Goal: Register for event/course

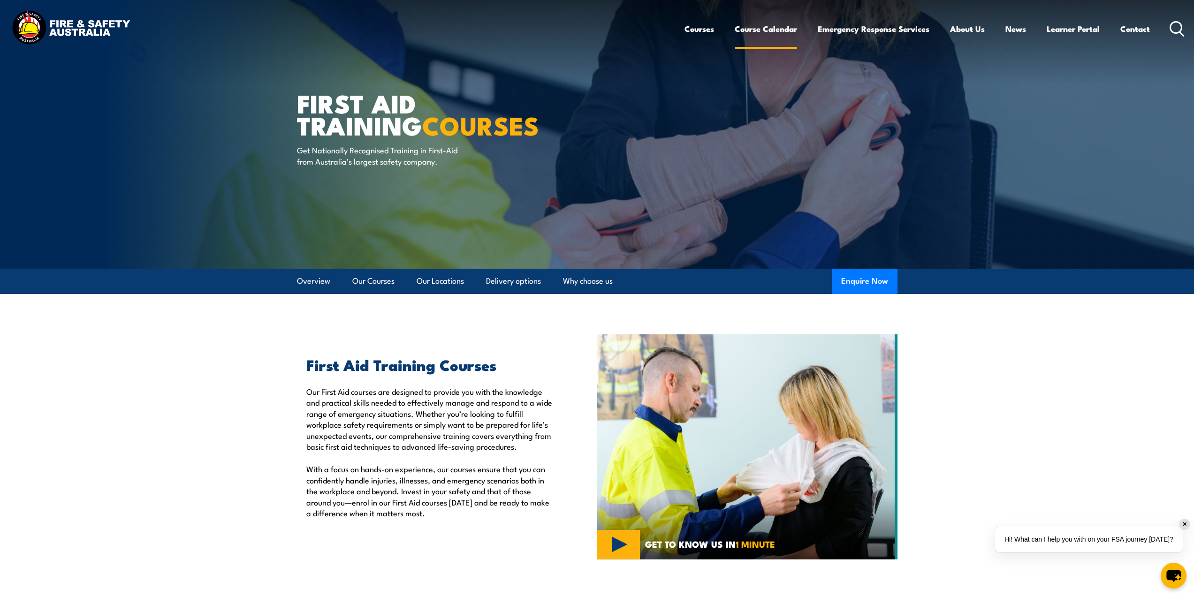
click at [773, 30] on link "Course Calendar" at bounding box center [765, 28] width 62 height 25
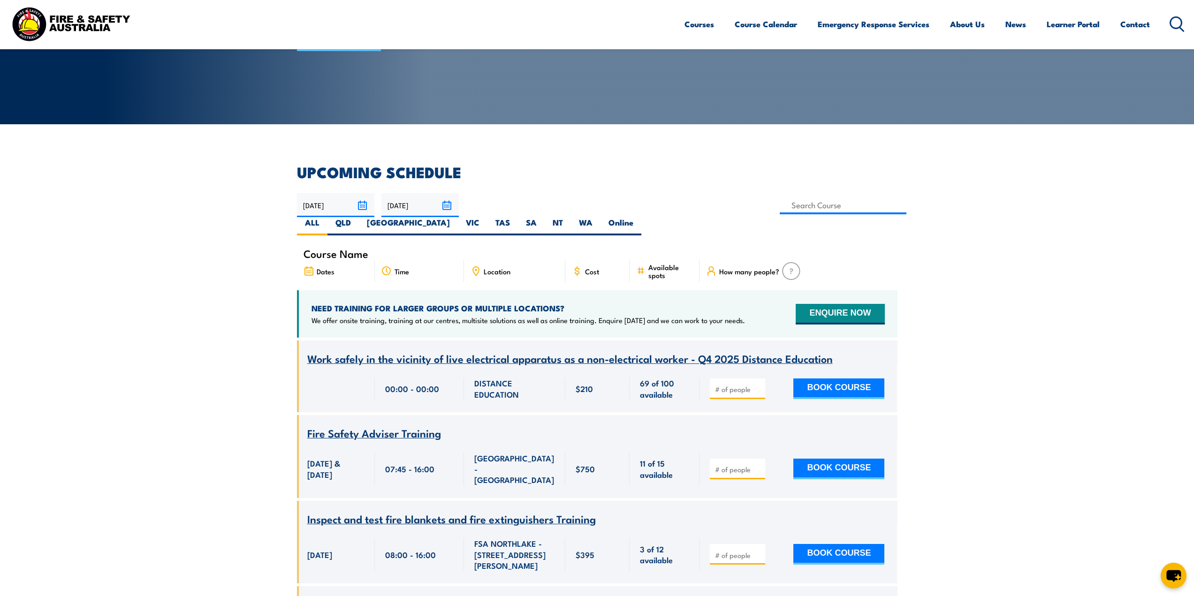
scroll to position [141, 0]
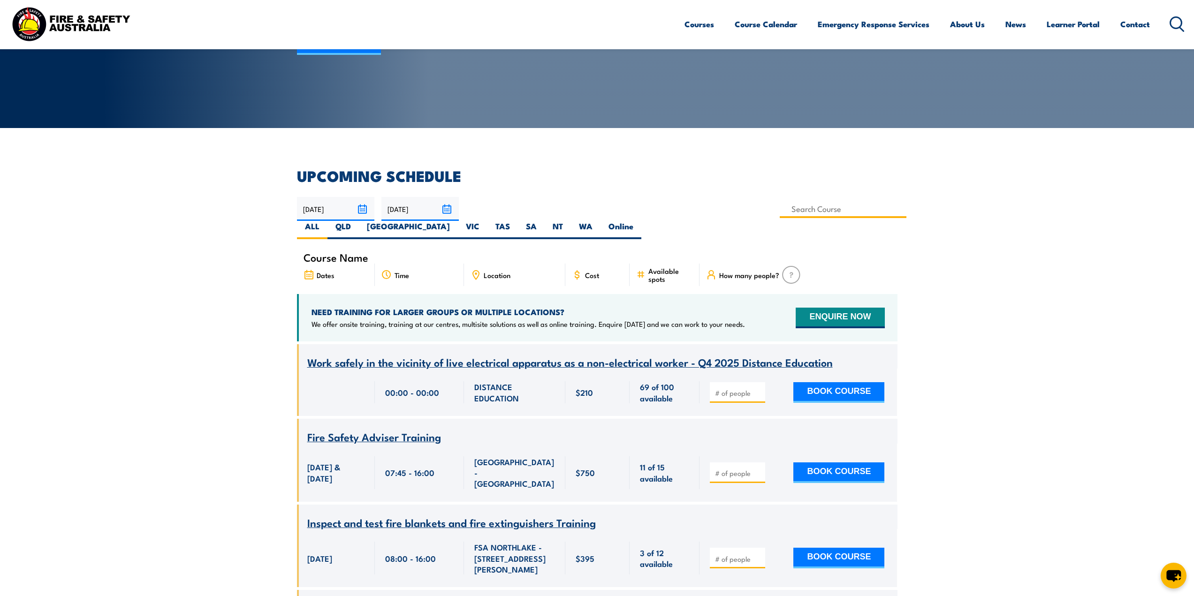
click at [779, 212] on input at bounding box center [842, 209] width 127 height 18
type input "Provide First Aid Training (2 days classroom based)"
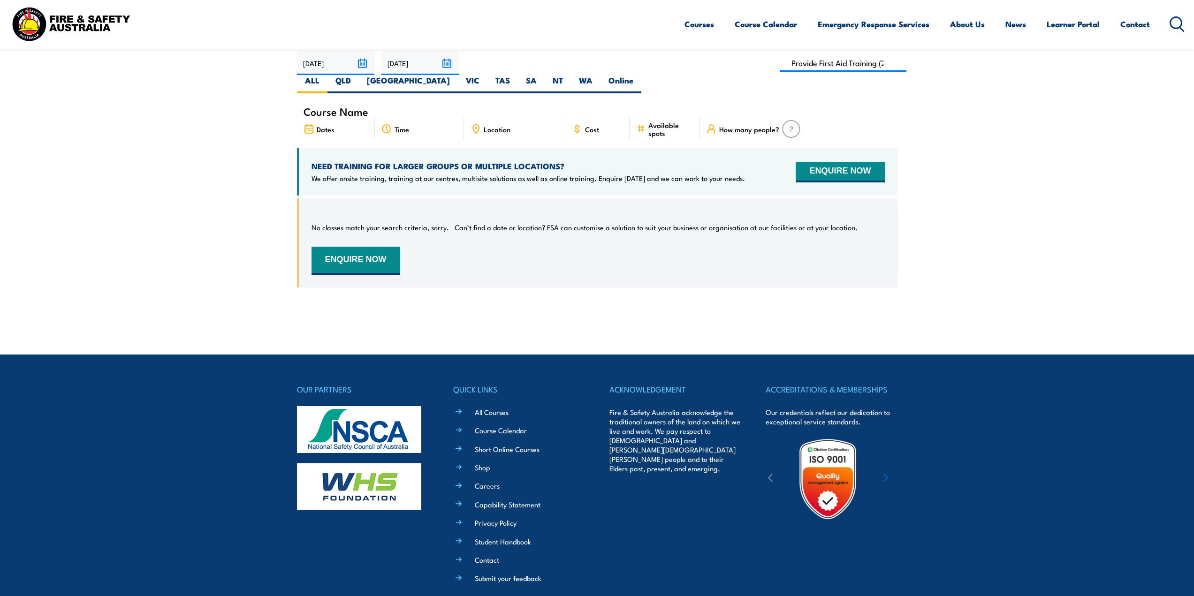
scroll to position [122, 0]
